Goal: Information Seeking & Learning: Learn about a topic

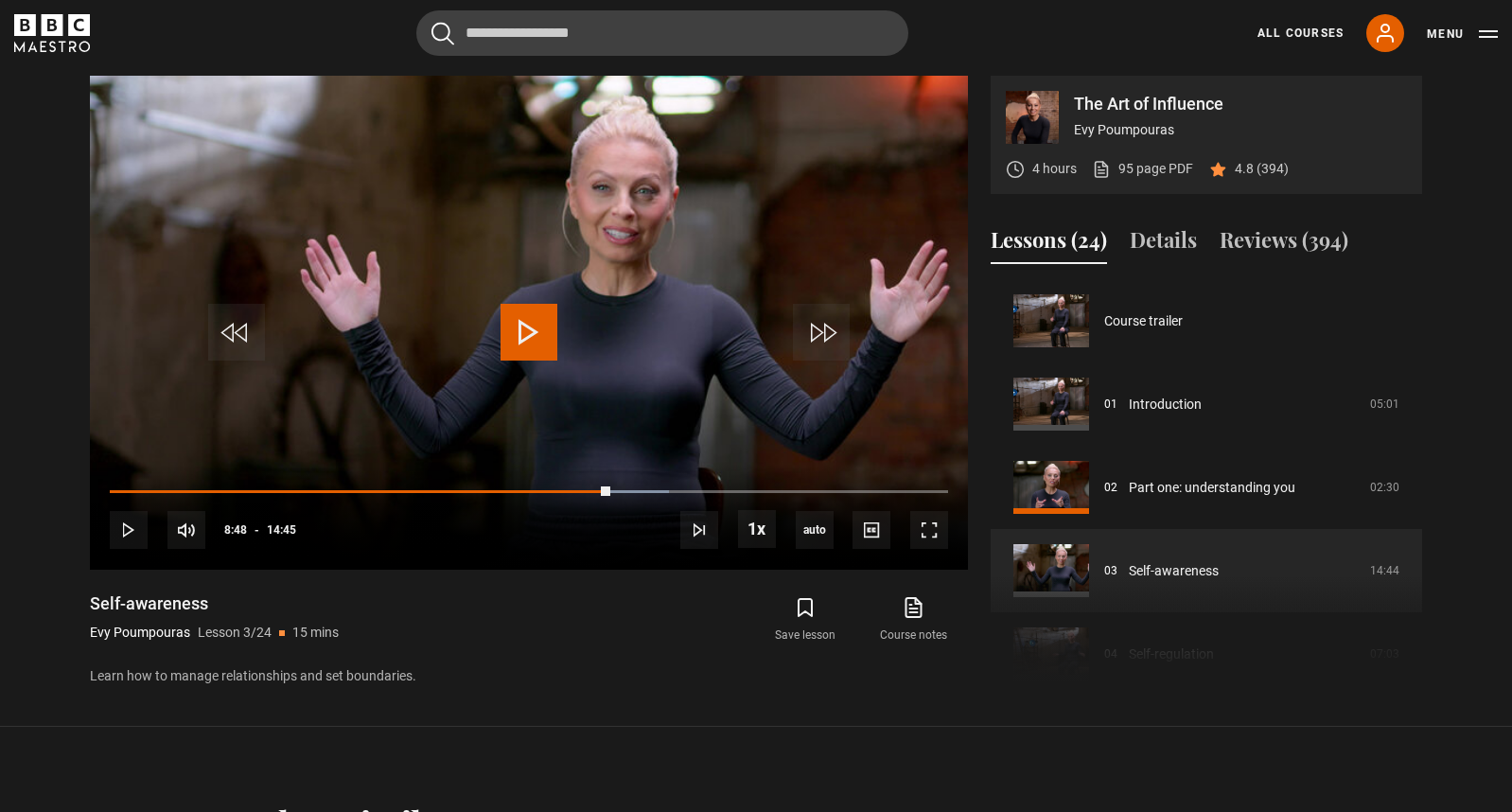
scroll to position [166, 0]
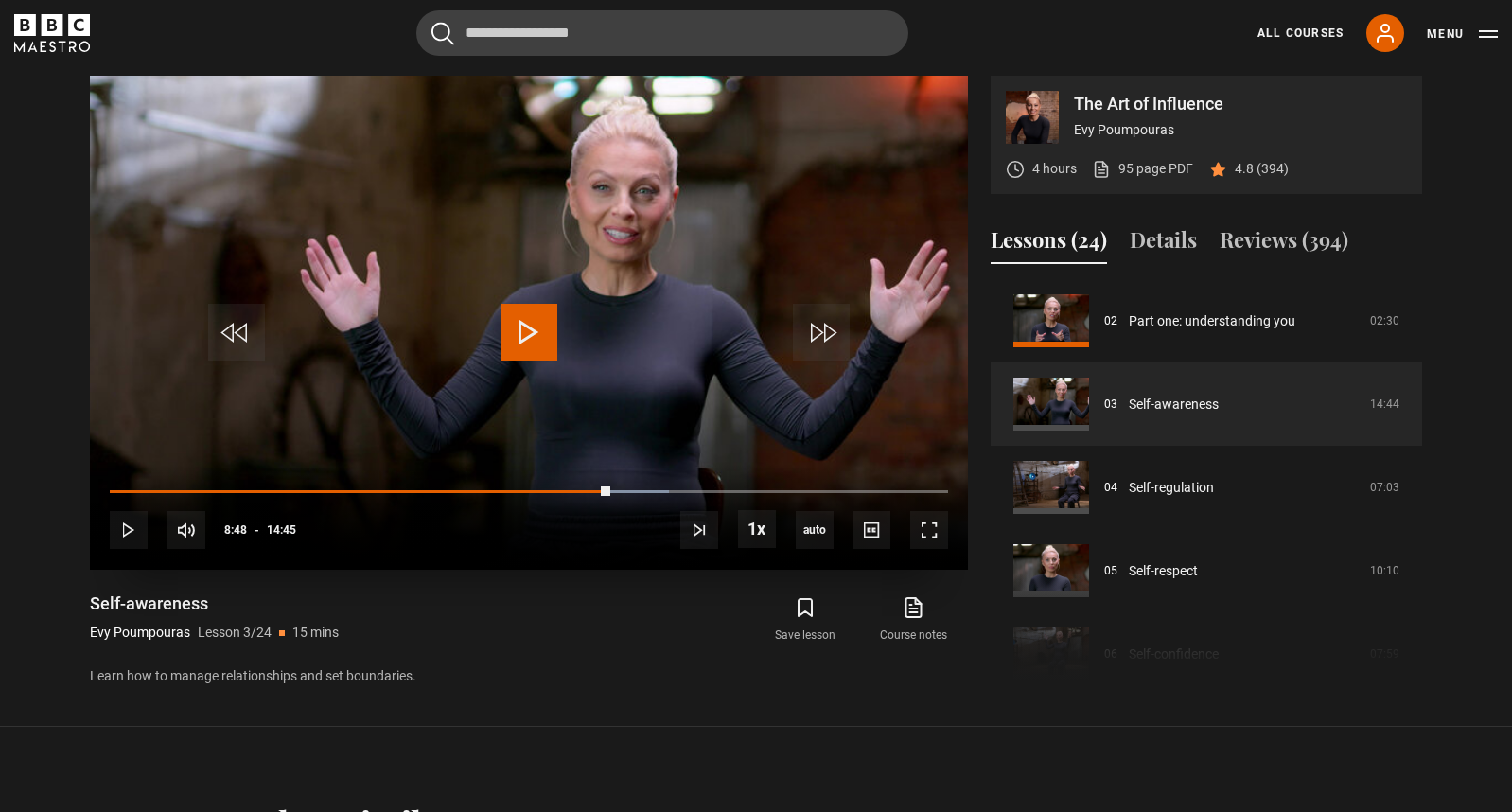
click at [537, 339] on span "Video Player" at bounding box center [529, 332] width 57 height 57
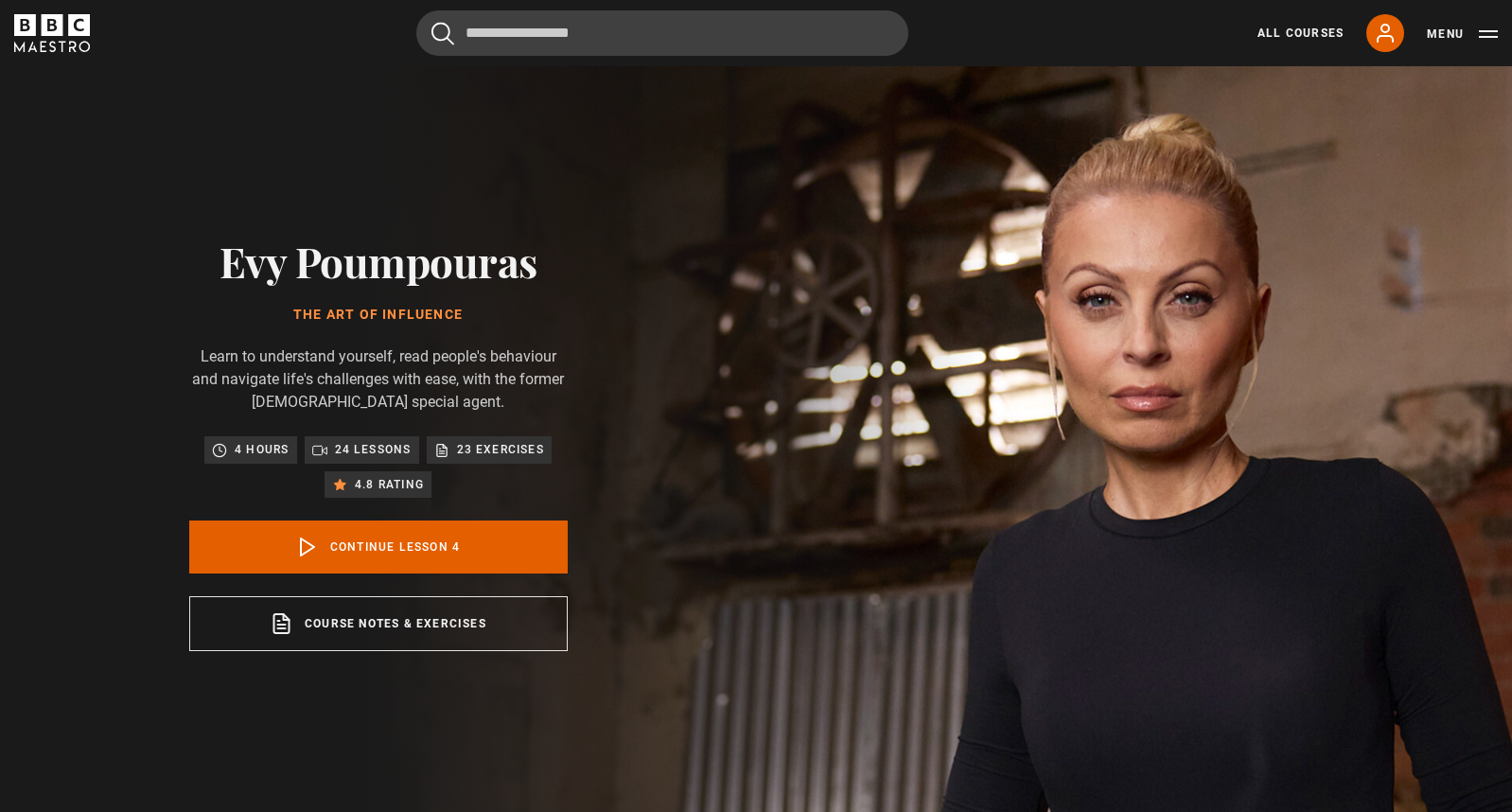
scroll to position [250, 0]
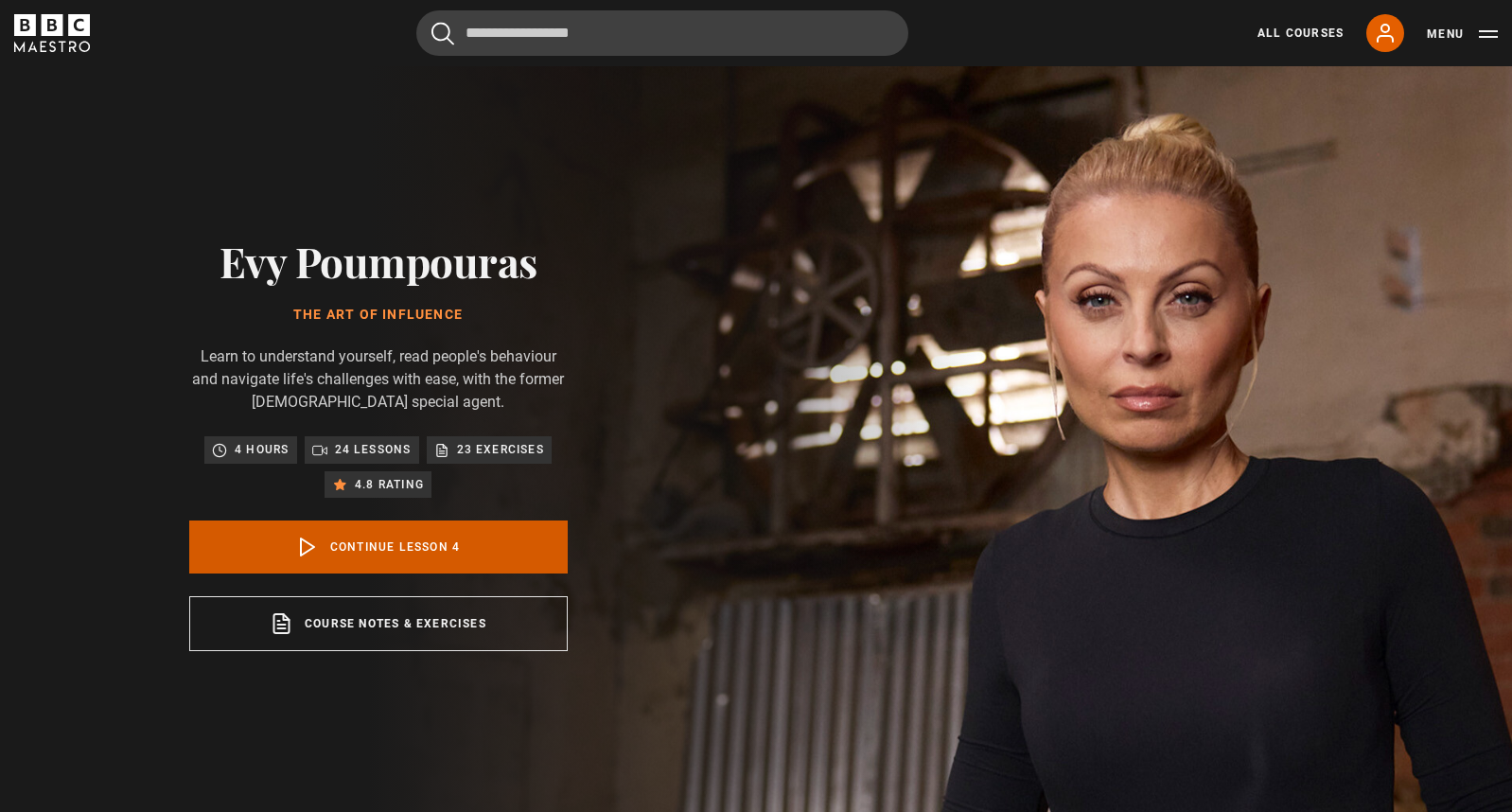
click at [455, 545] on link "Continue lesson 4" at bounding box center [378, 547] width 378 height 53
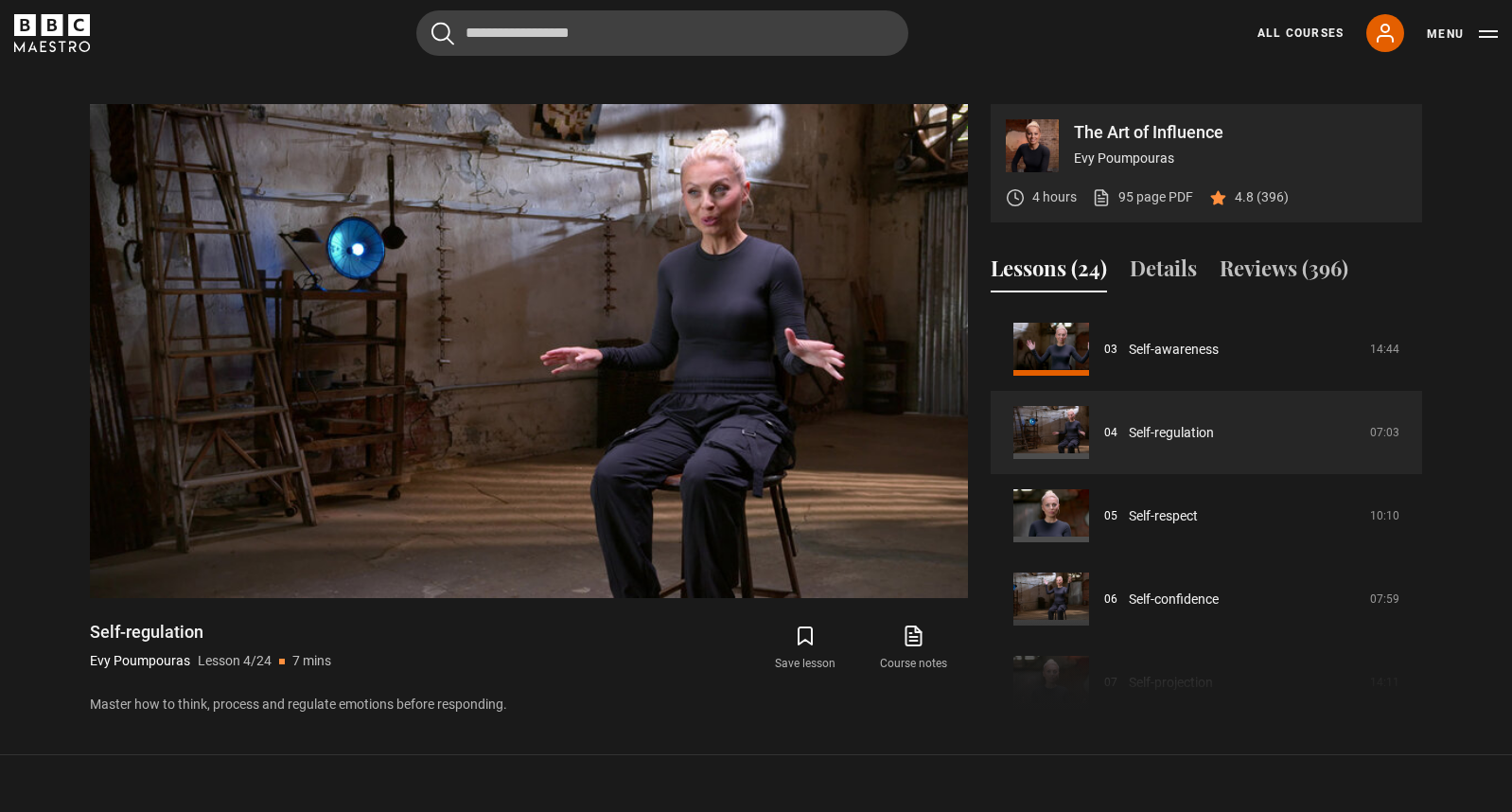
scroll to position [821, 0]
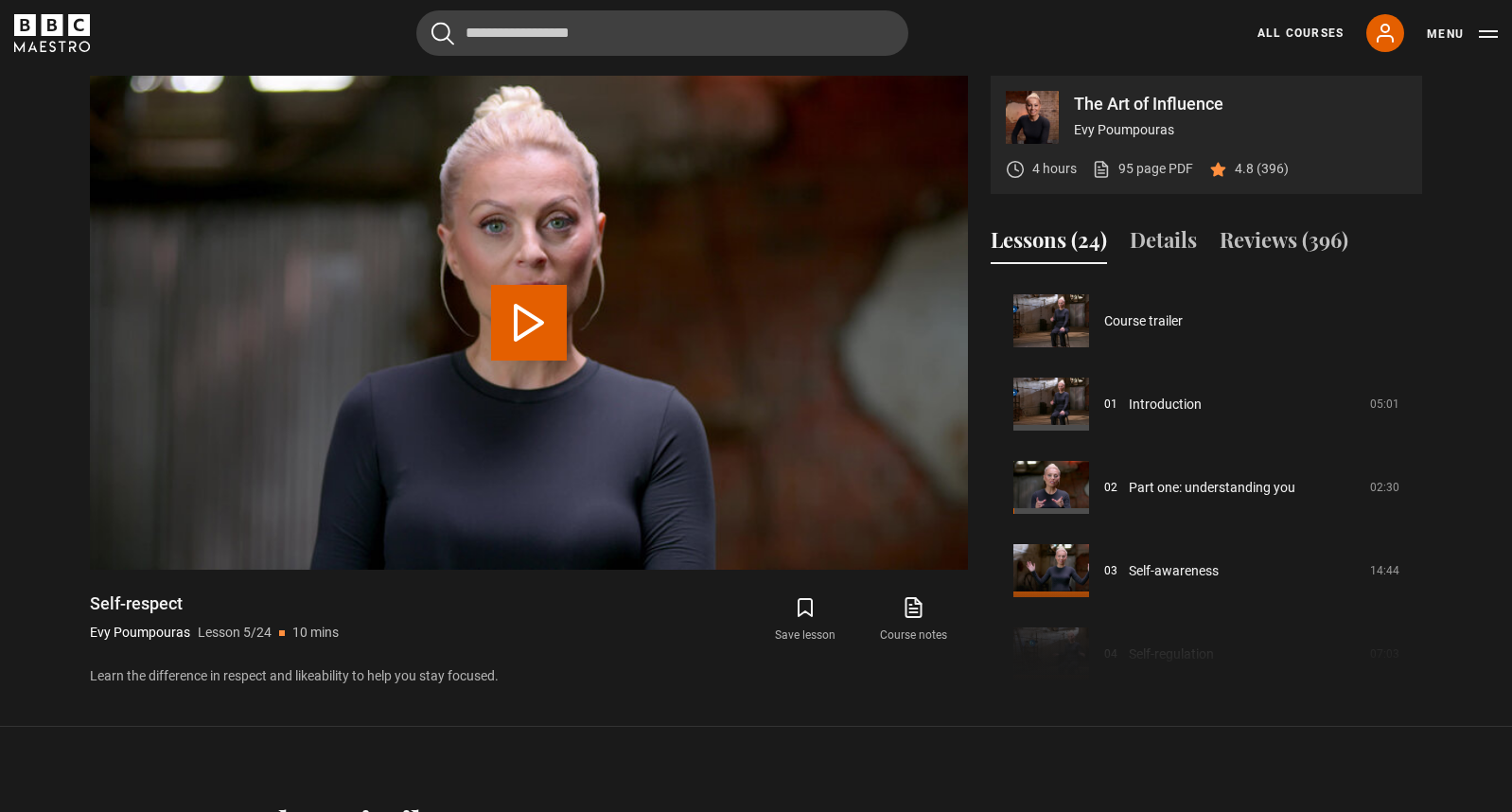
scroll to position [333, 0]
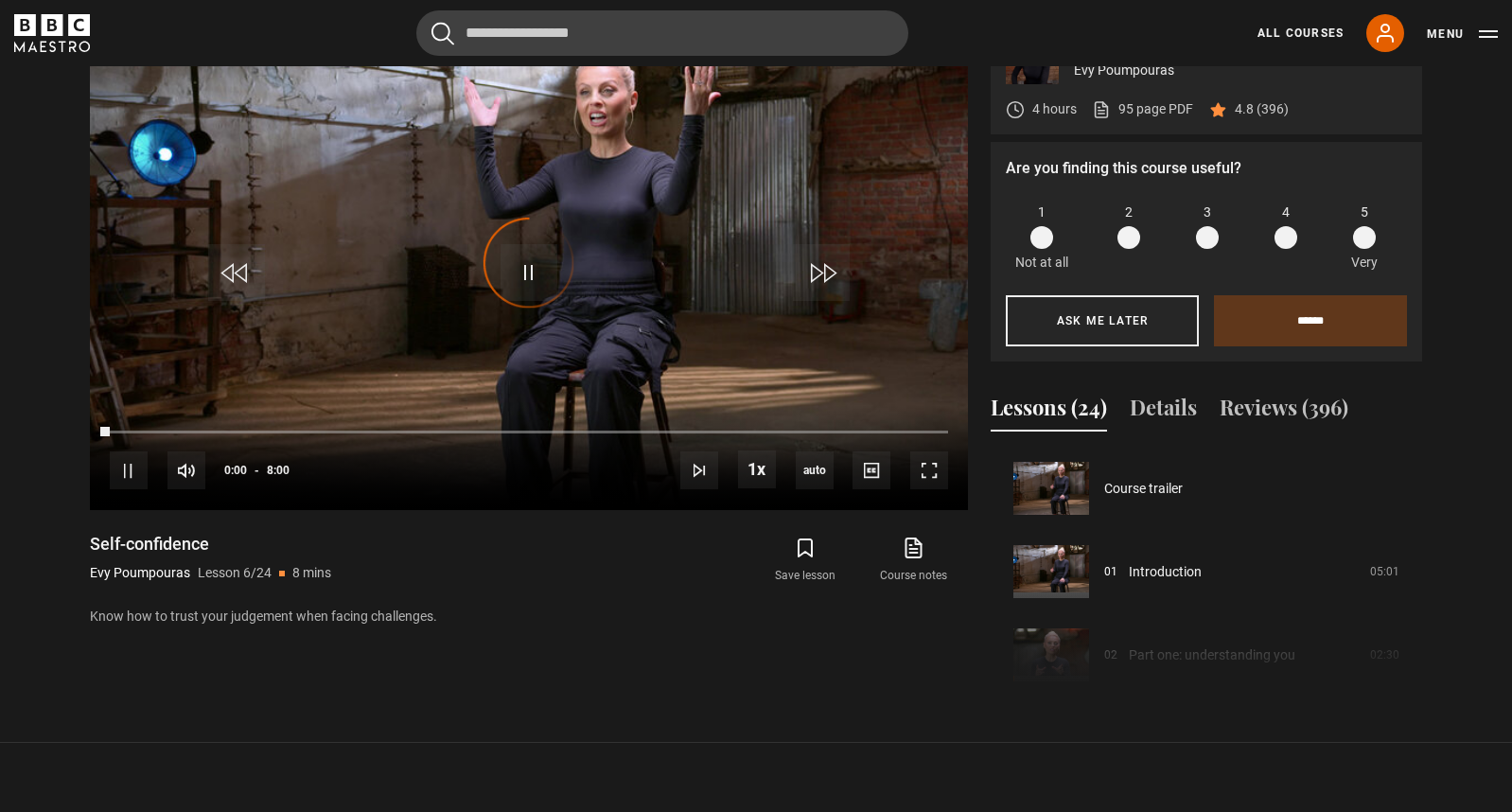
scroll to position [416, 0]
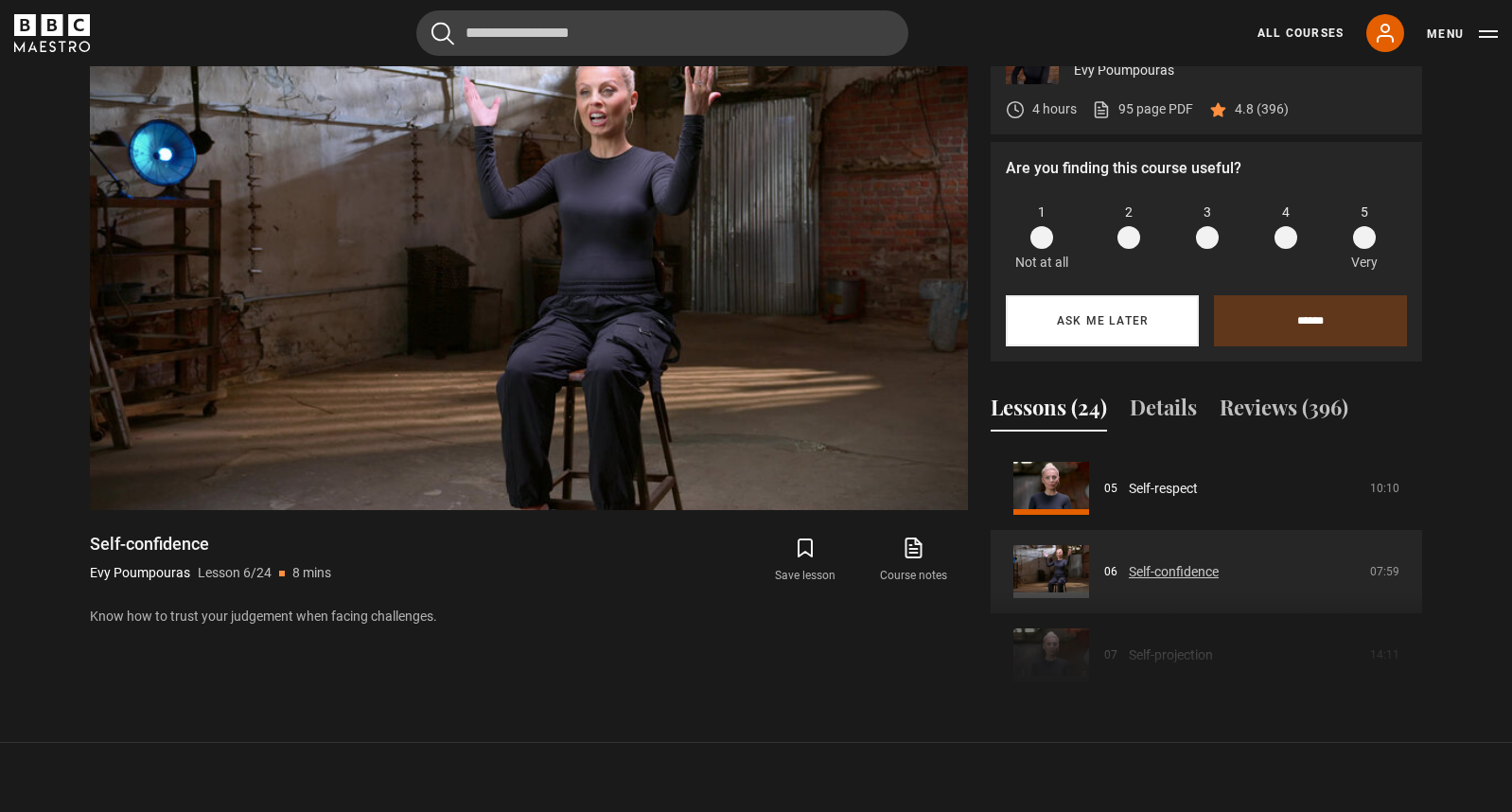
click at [1130, 326] on button "Ask me later" at bounding box center [1102, 320] width 193 height 51
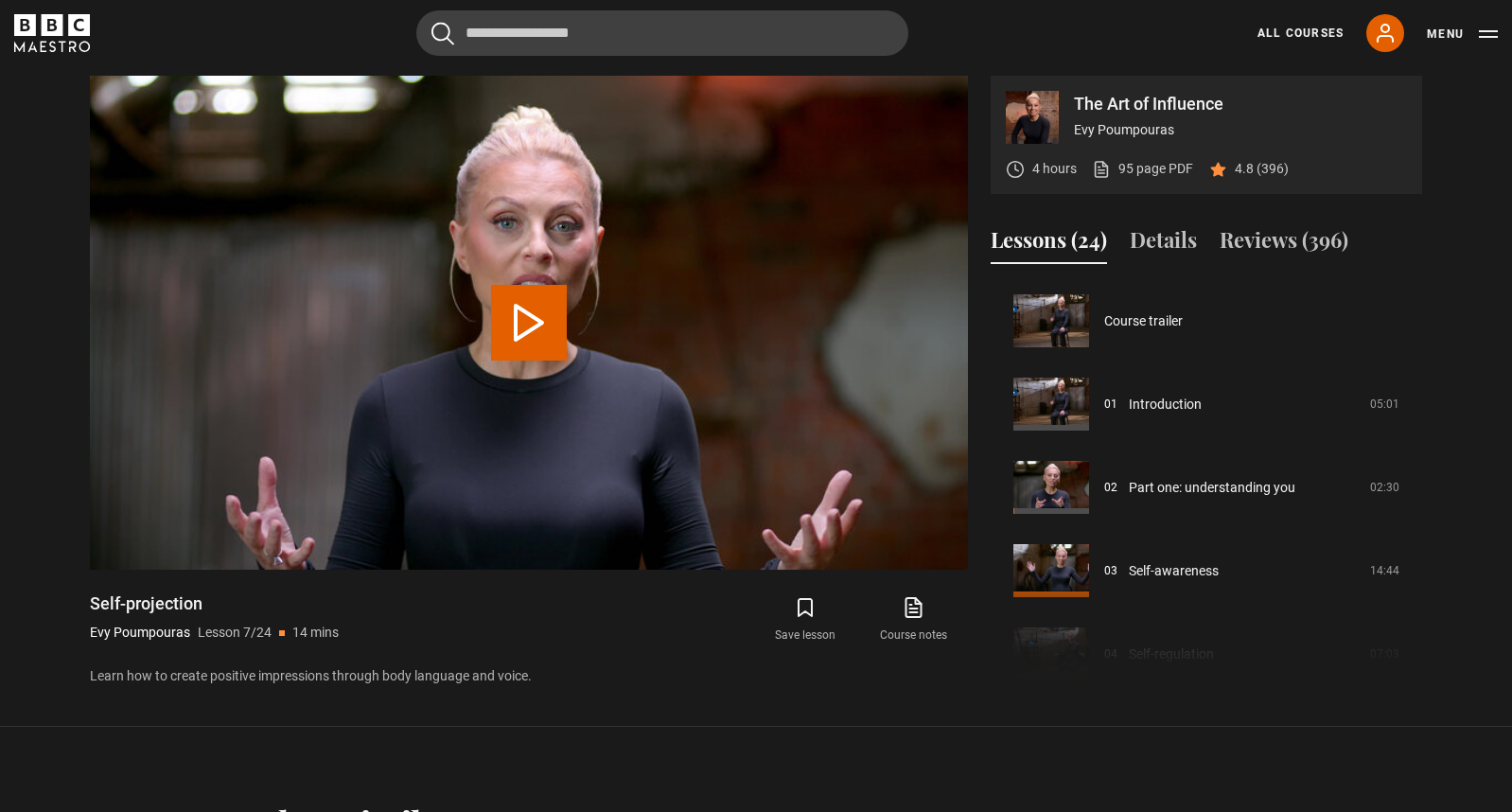
scroll to position [499, 0]
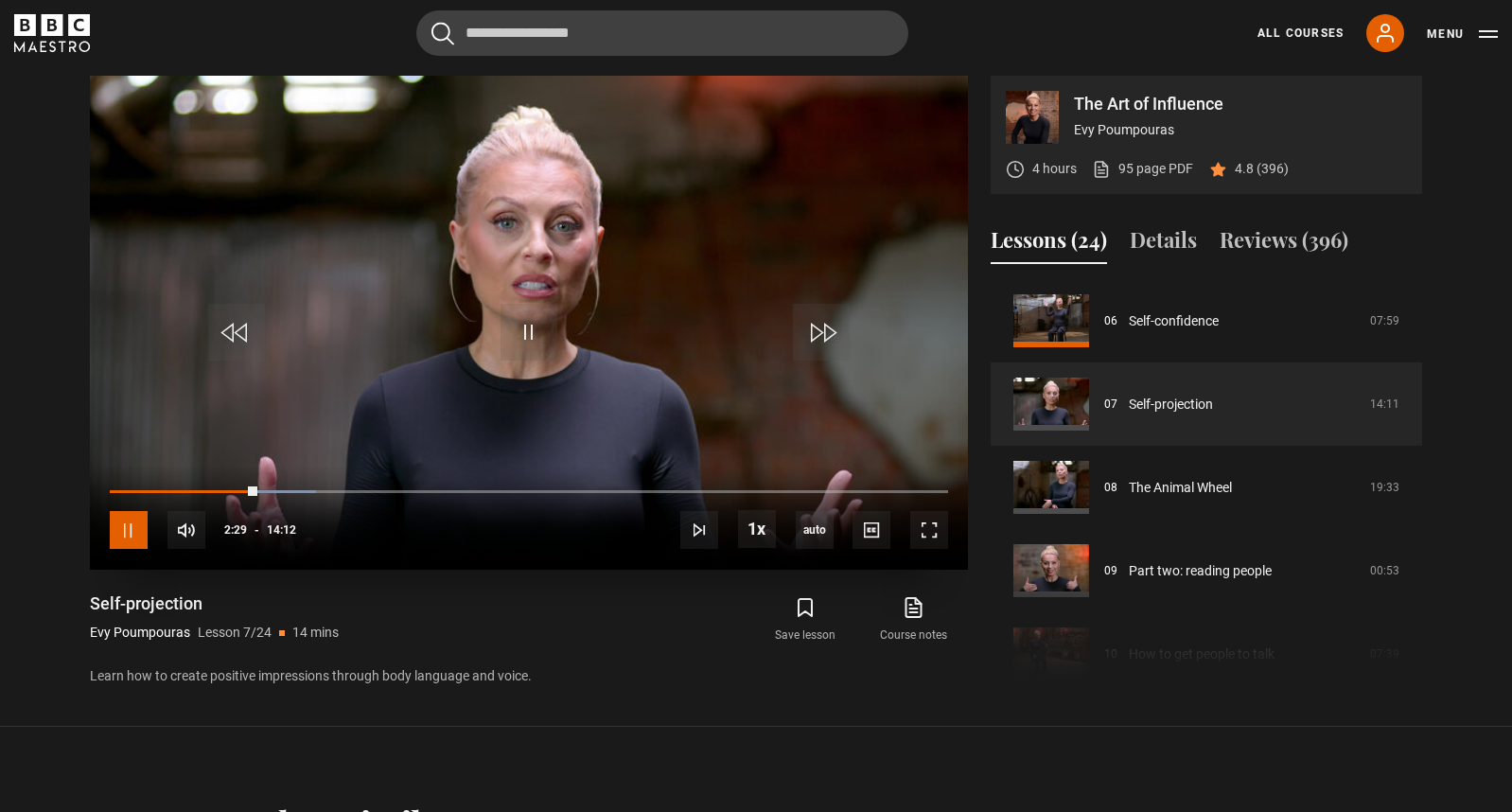
click at [134, 521] on span "Video Player" at bounding box center [129, 530] width 37 height 37
click at [528, 333] on span "Video Player" at bounding box center [529, 332] width 57 height 57
click at [135, 526] on span "Video Player" at bounding box center [129, 530] width 37 height 37
